Goal: Transaction & Acquisition: Book appointment/travel/reservation

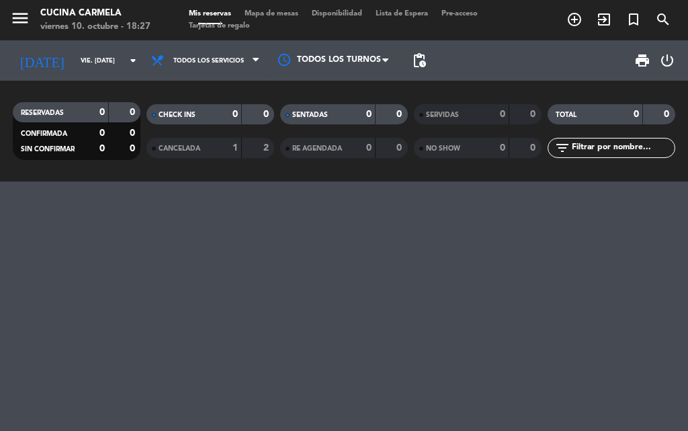
click at [578, 23] on icon "add_circle_outline" at bounding box center [575, 19] width 16 height 16
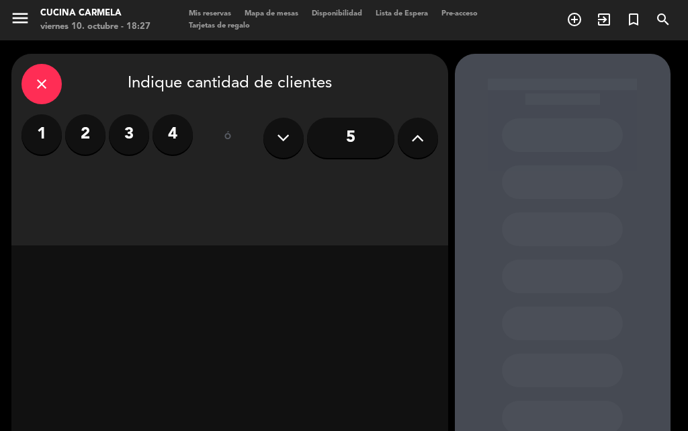
click at [38, 79] on icon "close" at bounding box center [42, 84] width 16 height 16
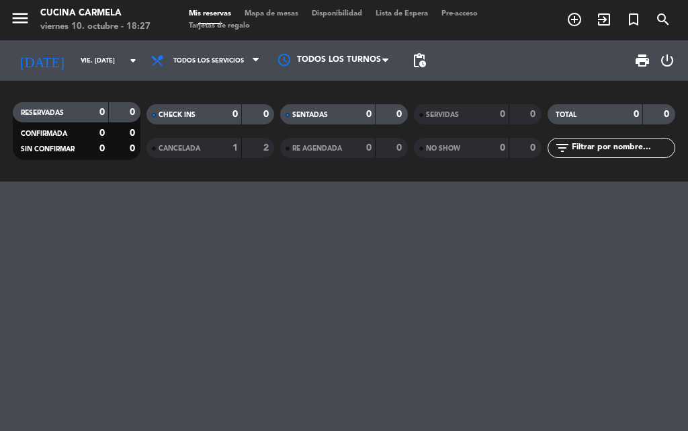
click at [569, 20] on icon "add_circle_outline" at bounding box center [575, 19] width 16 height 16
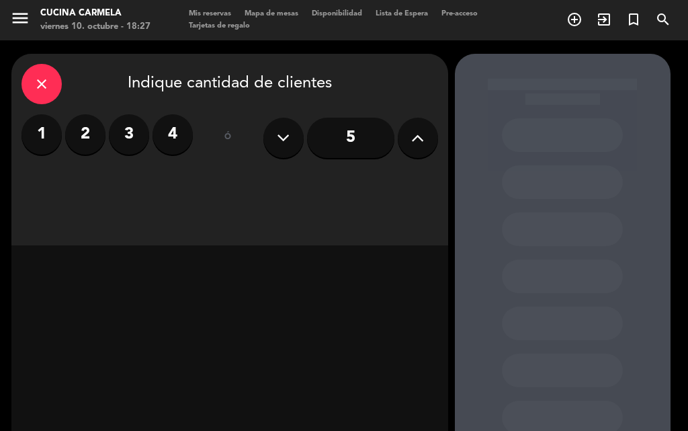
click at [77, 140] on label "2" at bounding box center [85, 134] width 40 height 40
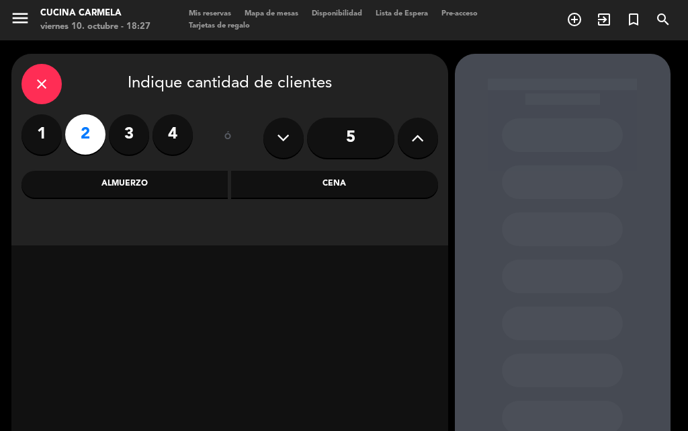
click at [308, 184] on div "Cena" at bounding box center [334, 184] width 207 height 27
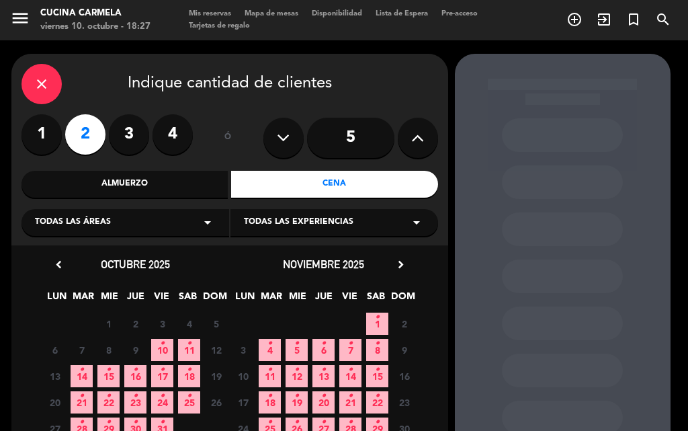
click at [162, 343] on icon "•" at bounding box center [162, 344] width 5 height 22
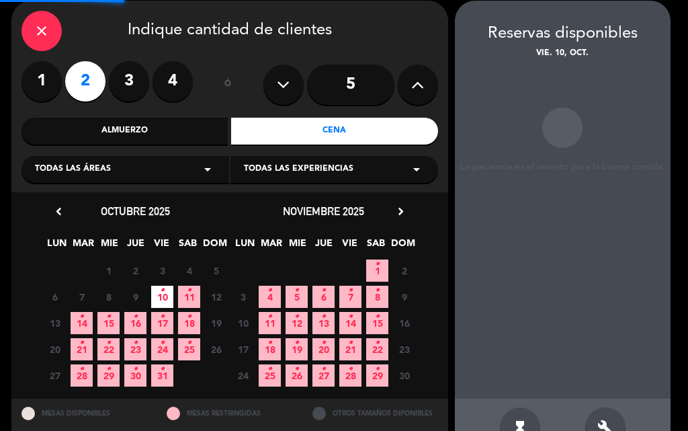
scroll to position [54, 0]
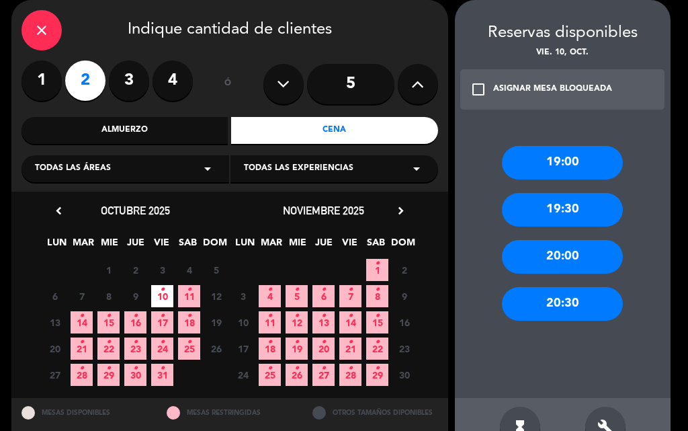
click at [566, 291] on div "20:30" at bounding box center [562, 304] width 121 height 34
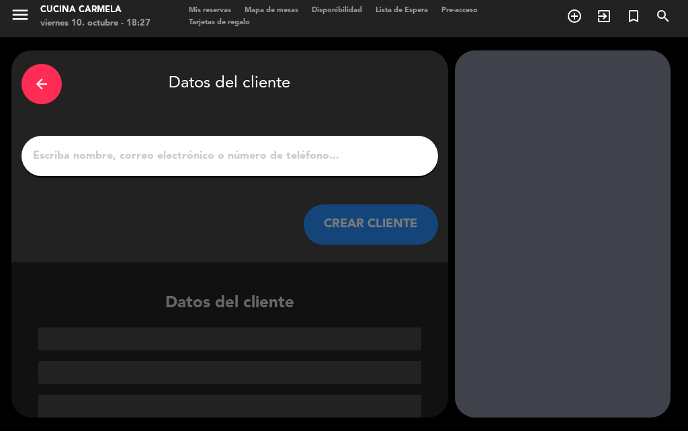
scroll to position [3, 0]
click at [140, 150] on input "1" at bounding box center [230, 156] width 397 height 19
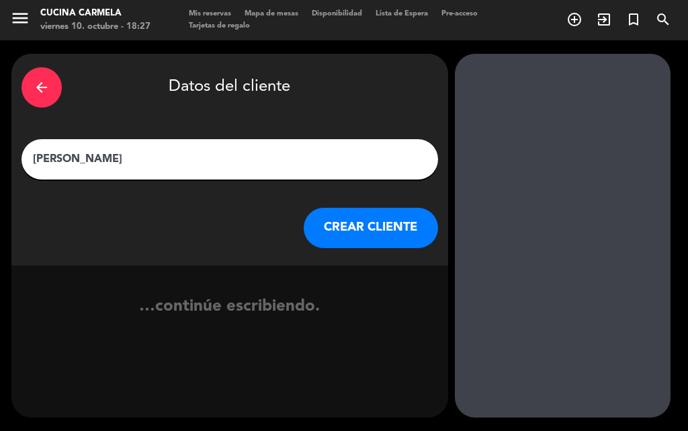
type input "[PERSON_NAME]"
click at [356, 229] on button "CREAR CLIENTE" at bounding box center [371, 228] width 134 height 40
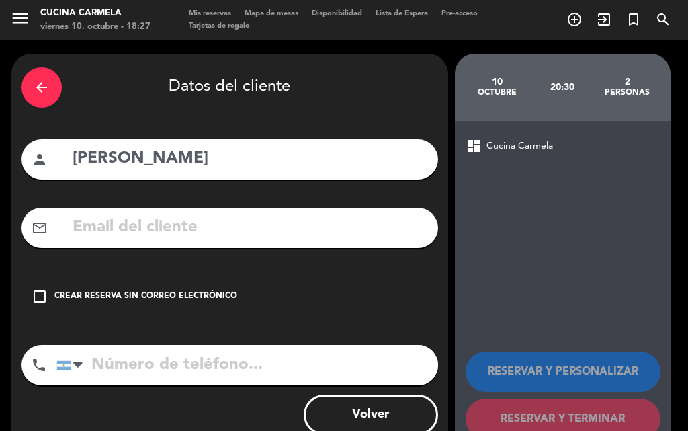
click at [40, 293] on icon "check_box_outline_blank" at bounding box center [40, 296] width 16 height 16
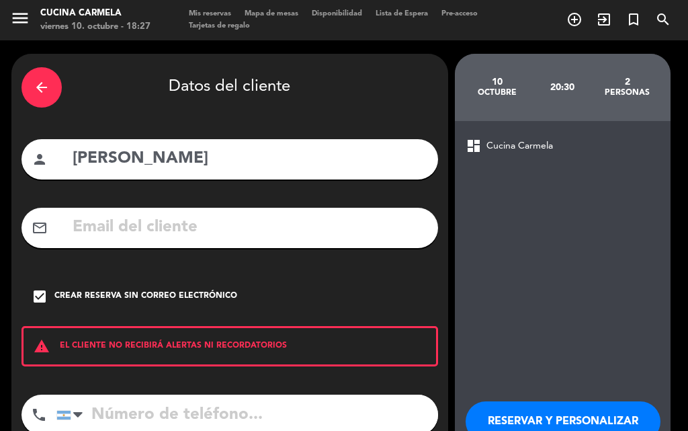
click at [143, 153] on input "[PERSON_NAME]" at bounding box center [249, 159] width 357 height 28
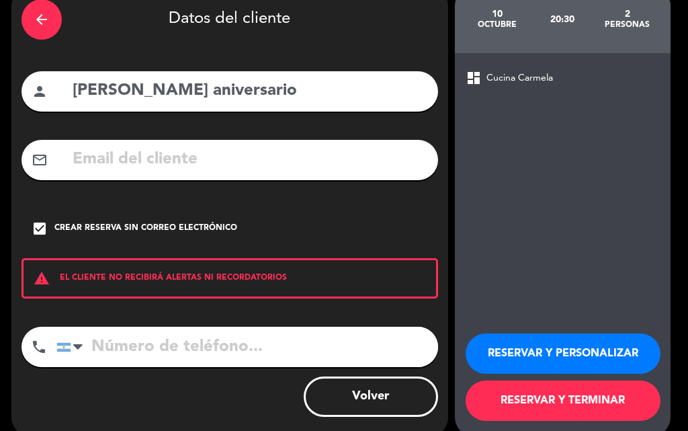
scroll to position [87, 0]
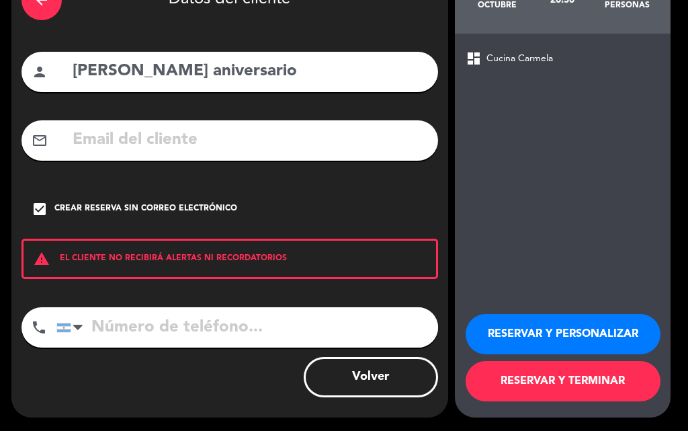
type input "[PERSON_NAME] aniversario"
click at [542, 391] on button "RESERVAR Y TERMINAR" at bounding box center [563, 381] width 195 height 40
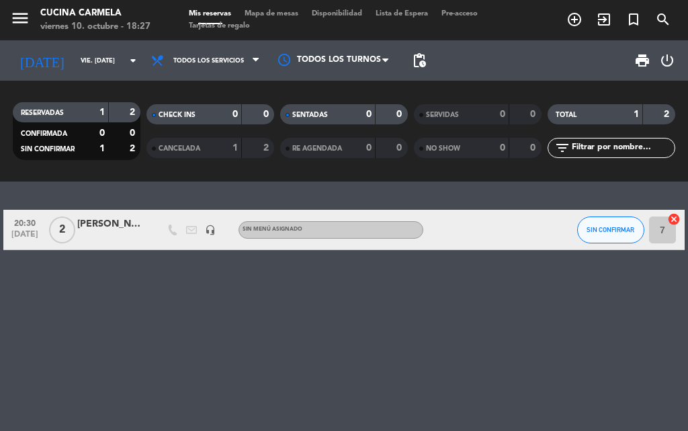
click at [569, 19] on icon "add_circle_outline" at bounding box center [575, 19] width 16 height 16
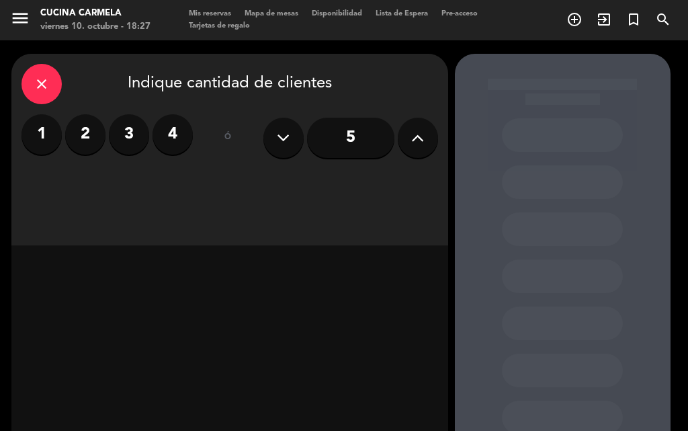
click at [416, 128] on icon at bounding box center [417, 138] width 13 height 20
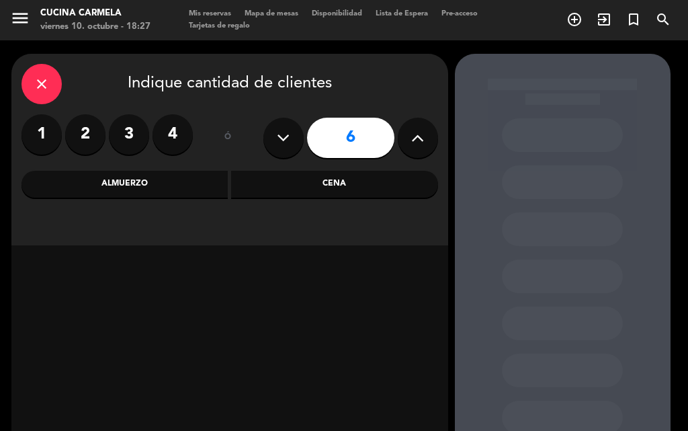
click at [327, 185] on div "Cena" at bounding box center [334, 184] width 207 height 27
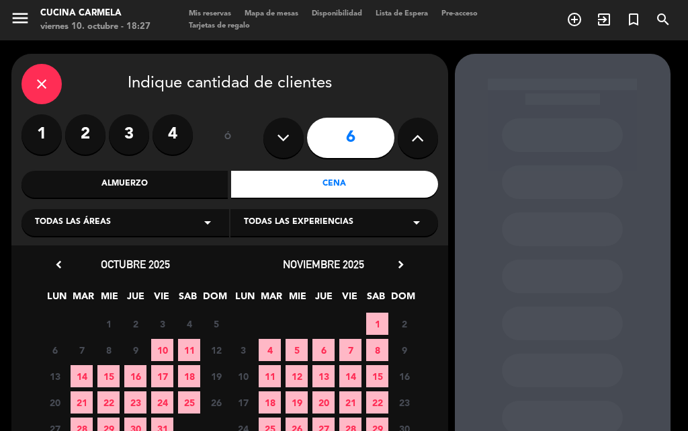
click at [167, 352] on span "10" at bounding box center [162, 350] width 22 height 22
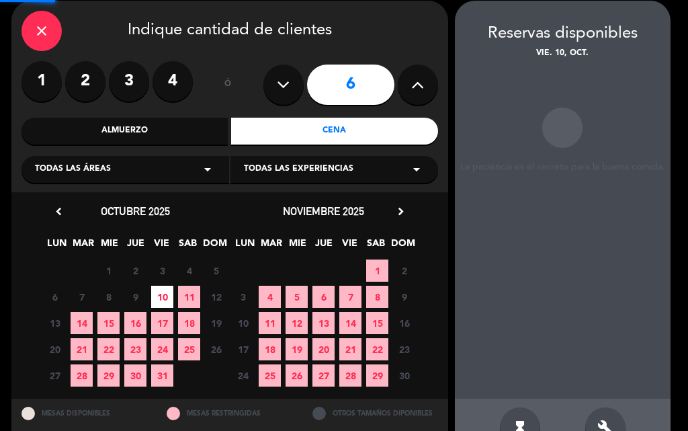
scroll to position [54, 0]
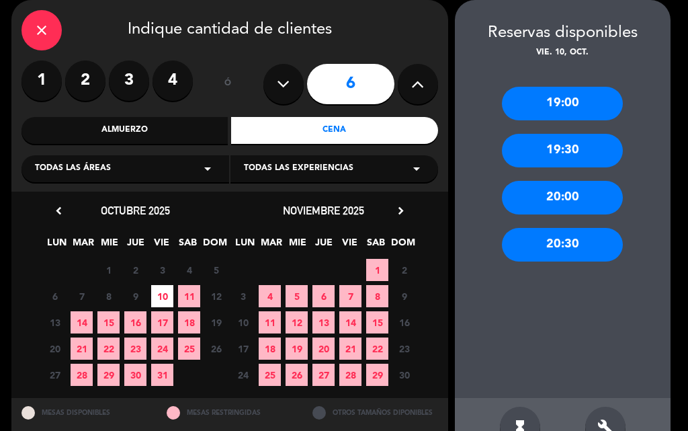
click at [568, 251] on div "20:30" at bounding box center [562, 245] width 121 height 34
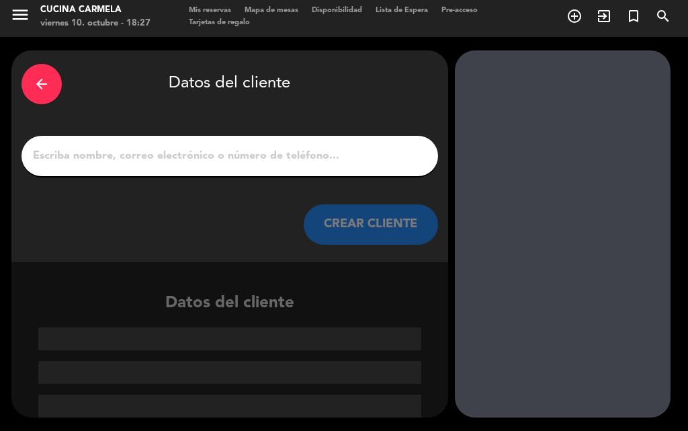
scroll to position [3, 0]
click at [178, 161] on input "1" at bounding box center [230, 156] width 397 height 19
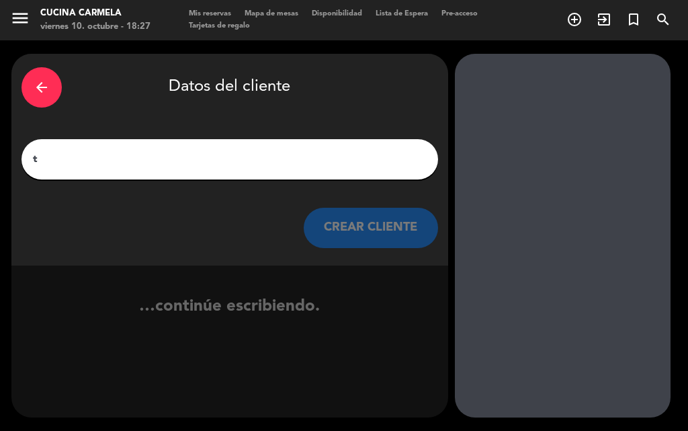
scroll to position [0, 0]
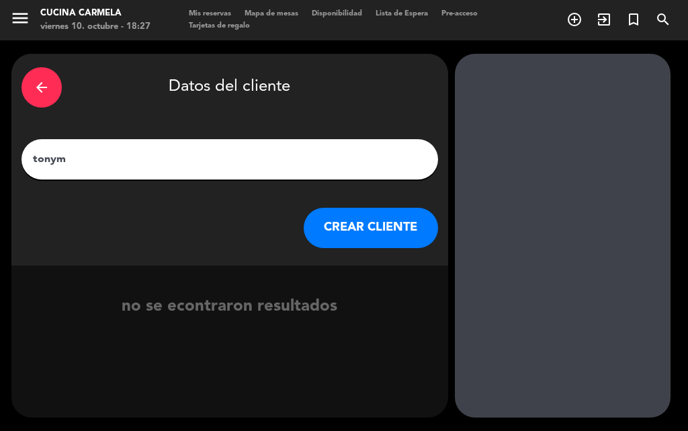
type input "[PERSON_NAME]"
click at [372, 227] on button "CREAR CLIENTE" at bounding box center [371, 228] width 134 height 40
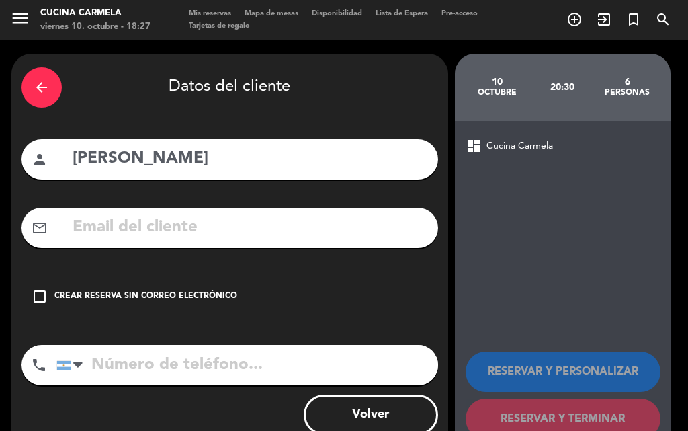
click at [34, 295] on icon "check_box_outline_blank" at bounding box center [40, 296] width 16 height 16
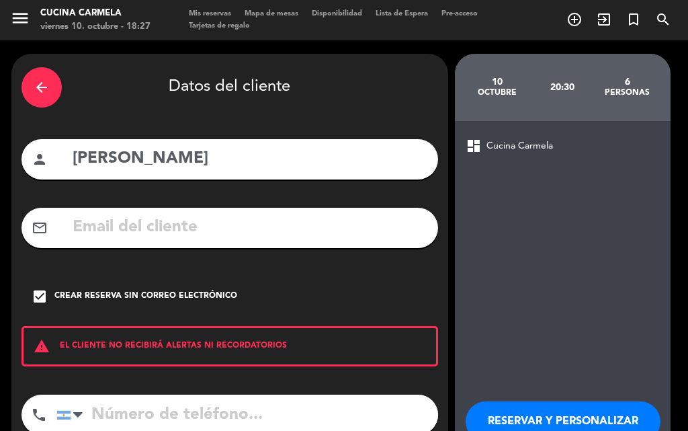
click at [545, 424] on button "RESERVAR Y PERSONALIZAR" at bounding box center [563, 421] width 195 height 40
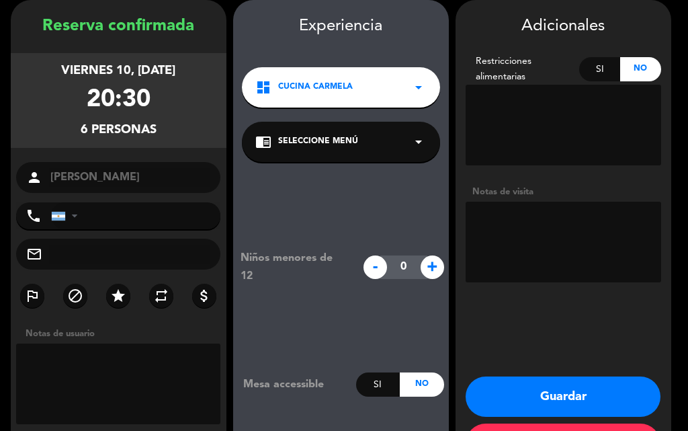
scroll to position [107, 0]
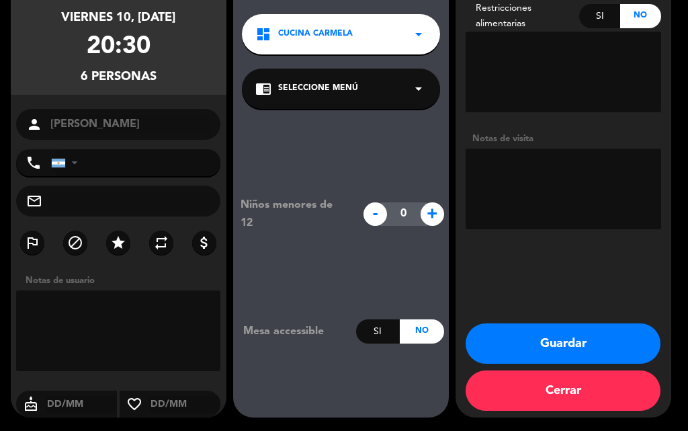
click at [553, 397] on button "Cerrar" at bounding box center [563, 390] width 195 height 40
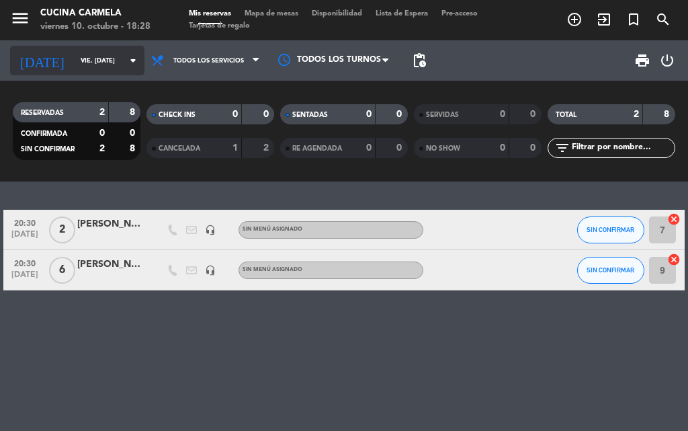
click at [95, 61] on input "vie. [DATE]" at bounding box center [118, 60] width 88 height 21
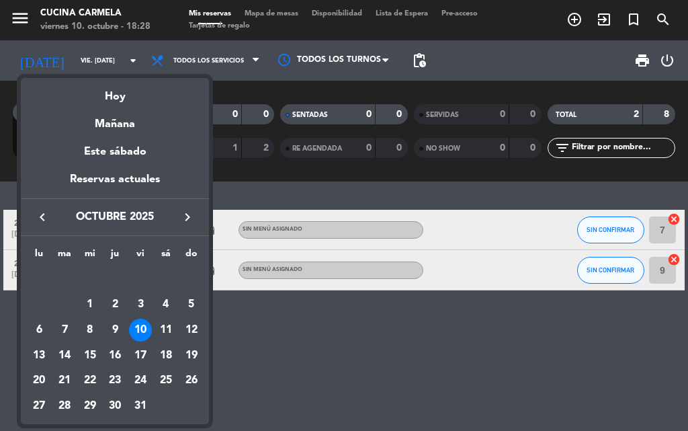
click at [84, 52] on div at bounding box center [344, 215] width 688 height 431
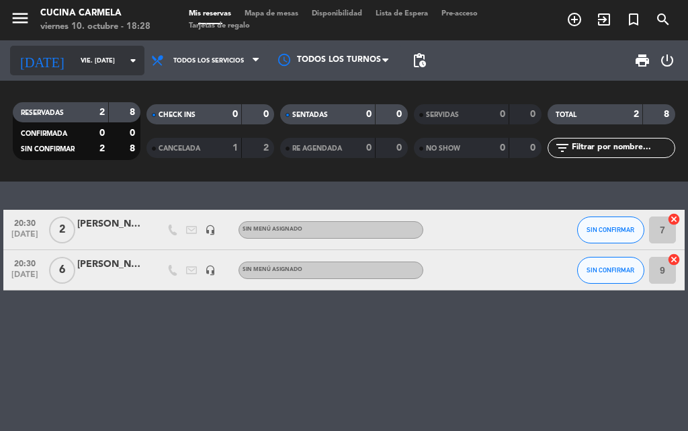
click at [79, 60] on input "vie. [DATE]" at bounding box center [118, 60] width 88 height 21
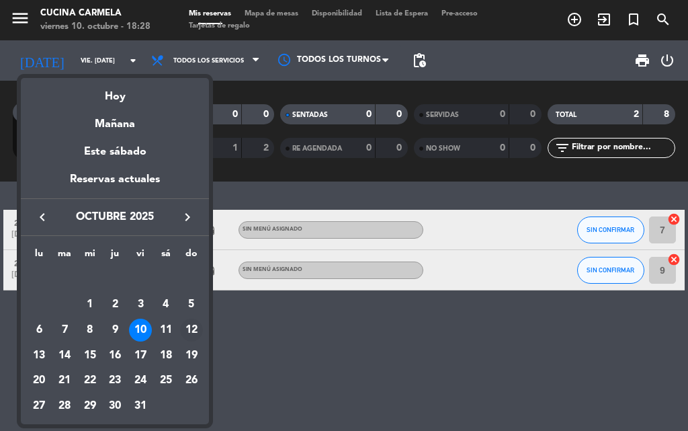
click at [191, 326] on div "12" at bounding box center [191, 330] width 23 height 23
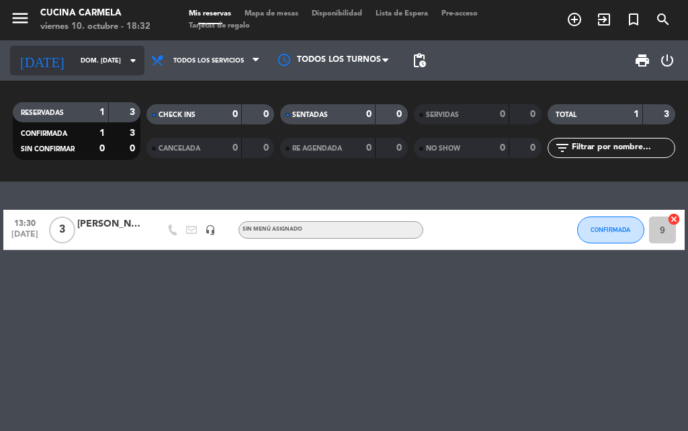
click at [78, 63] on input "dom. [DATE]" at bounding box center [118, 60] width 88 height 21
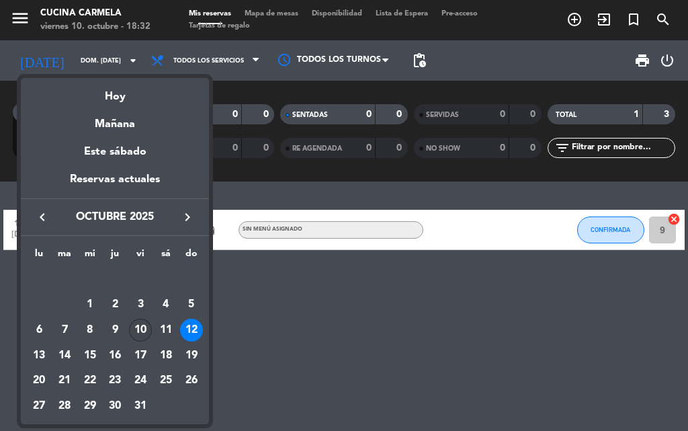
click at [141, 330] on div "10" at bounding box center [140, 330] width 23 height 23
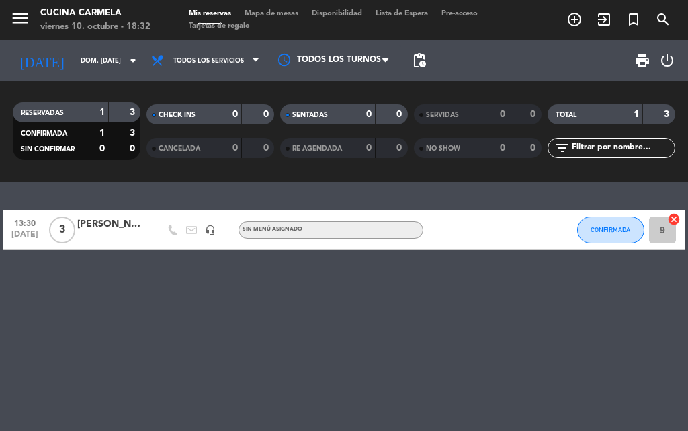
type input "vie. [DATE]"
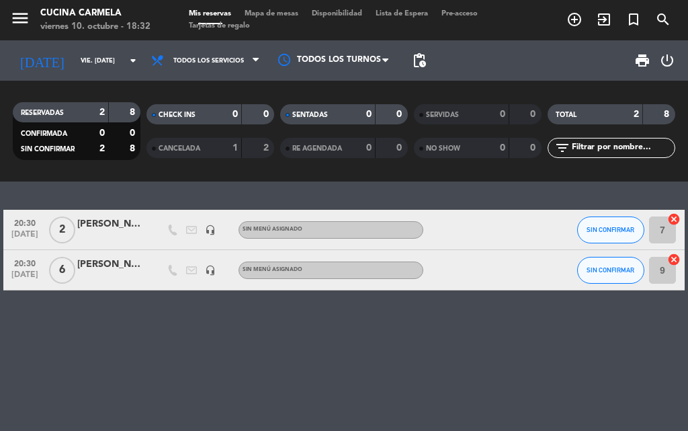
click at [119, 229] on div "[PERSON_NAME] aniversario" at bounding box center [110, 223] width 67 height 15
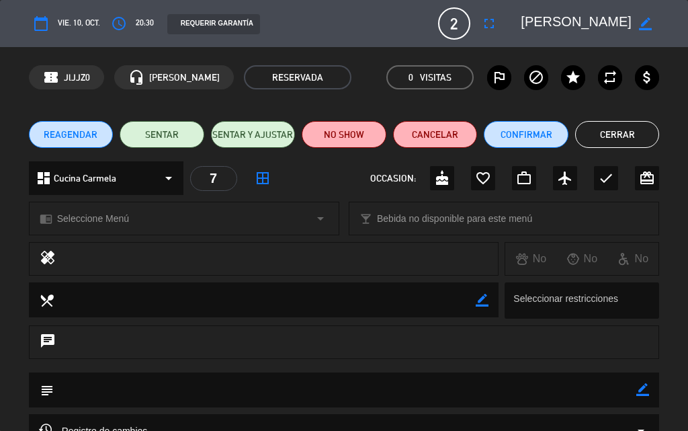
click at [629, 135] on button "Cerrar" at bounding box center [618, 134] width 85 height 27
